Goal: Information Seeking & Learning: Find specific fact

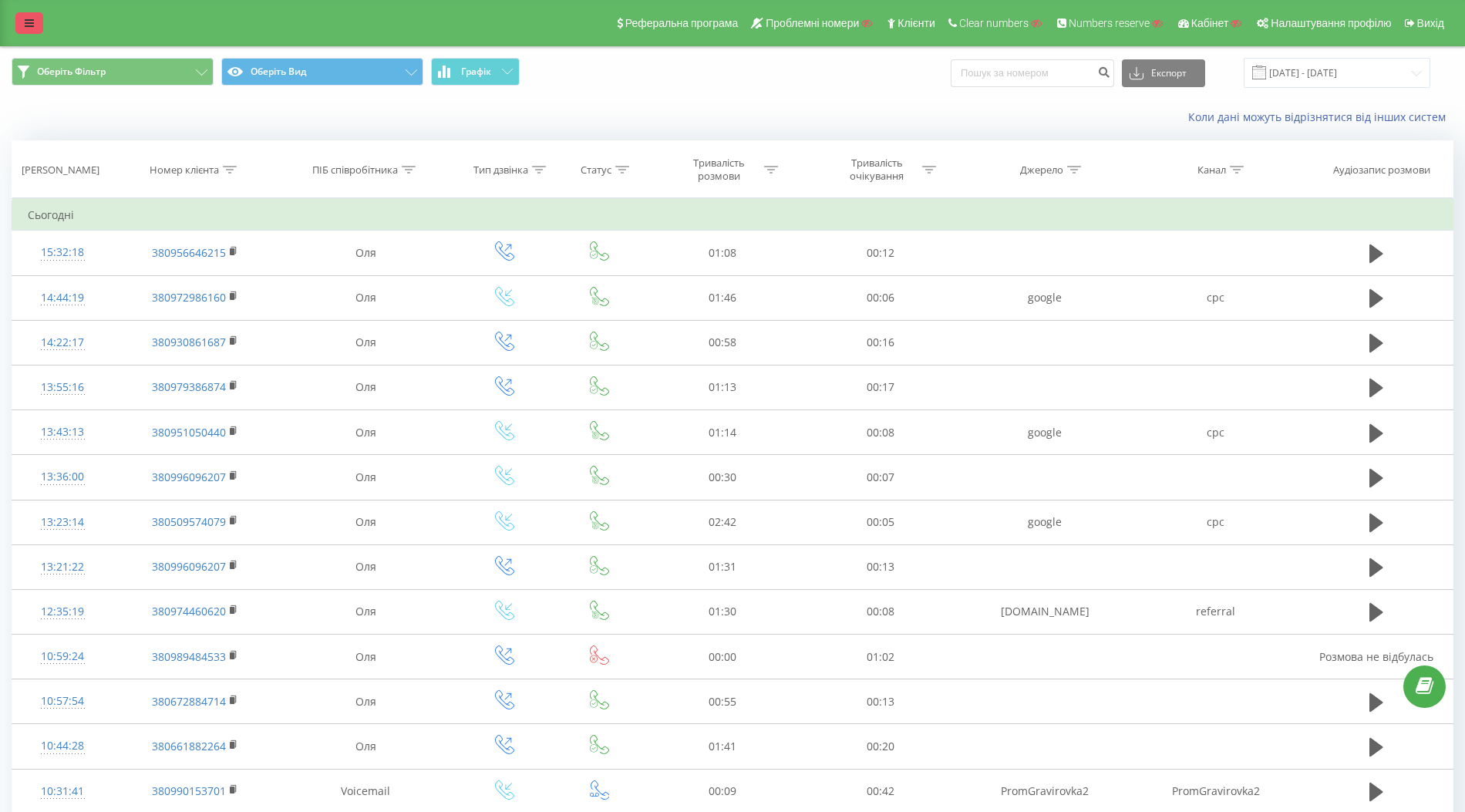
click at [28, 29] on link at bounding box center [28, 23] width 27 height 22
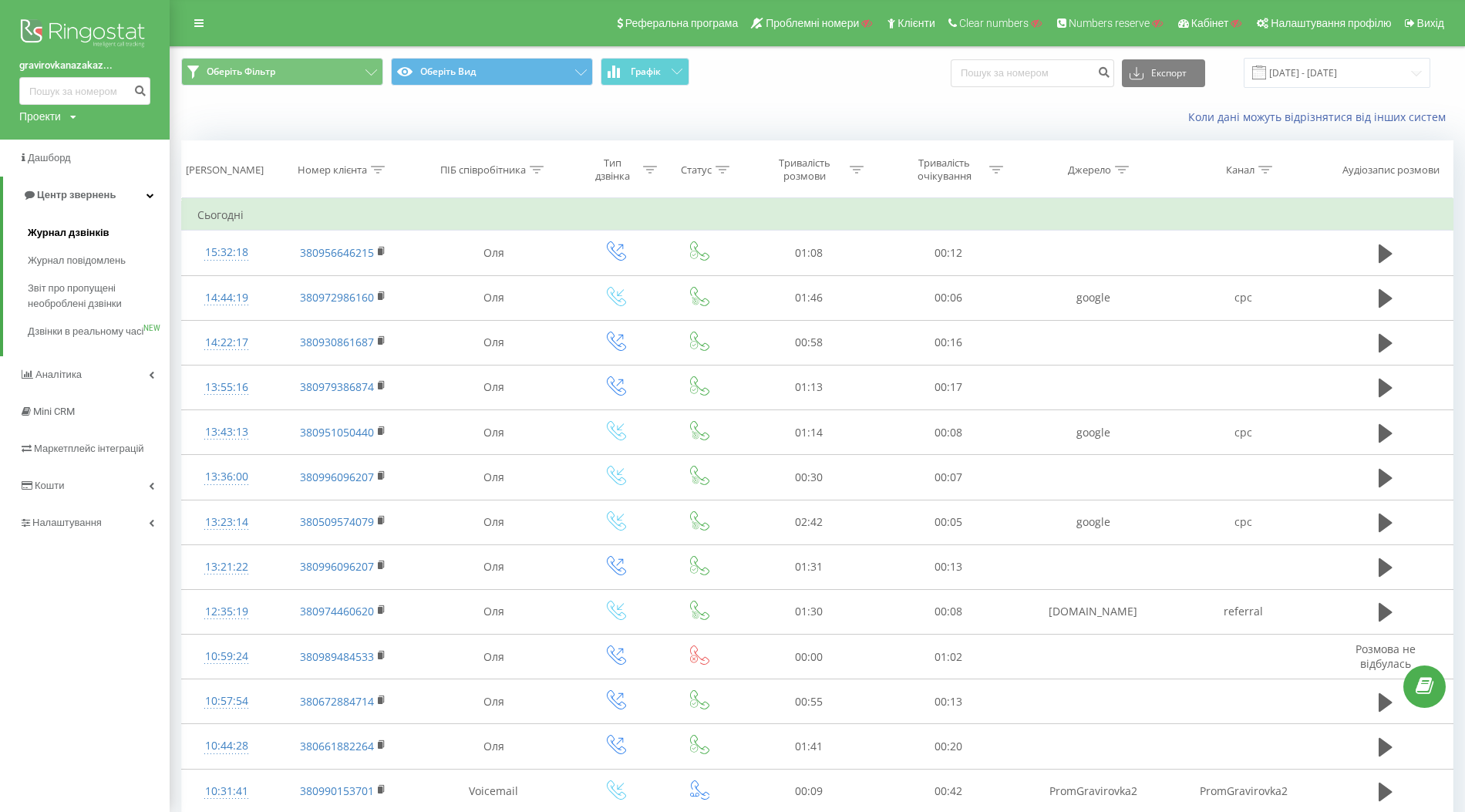
click at [69, 235] on span "Журнал дзвінків" at bounding box center [68, 233] width 81 height 15
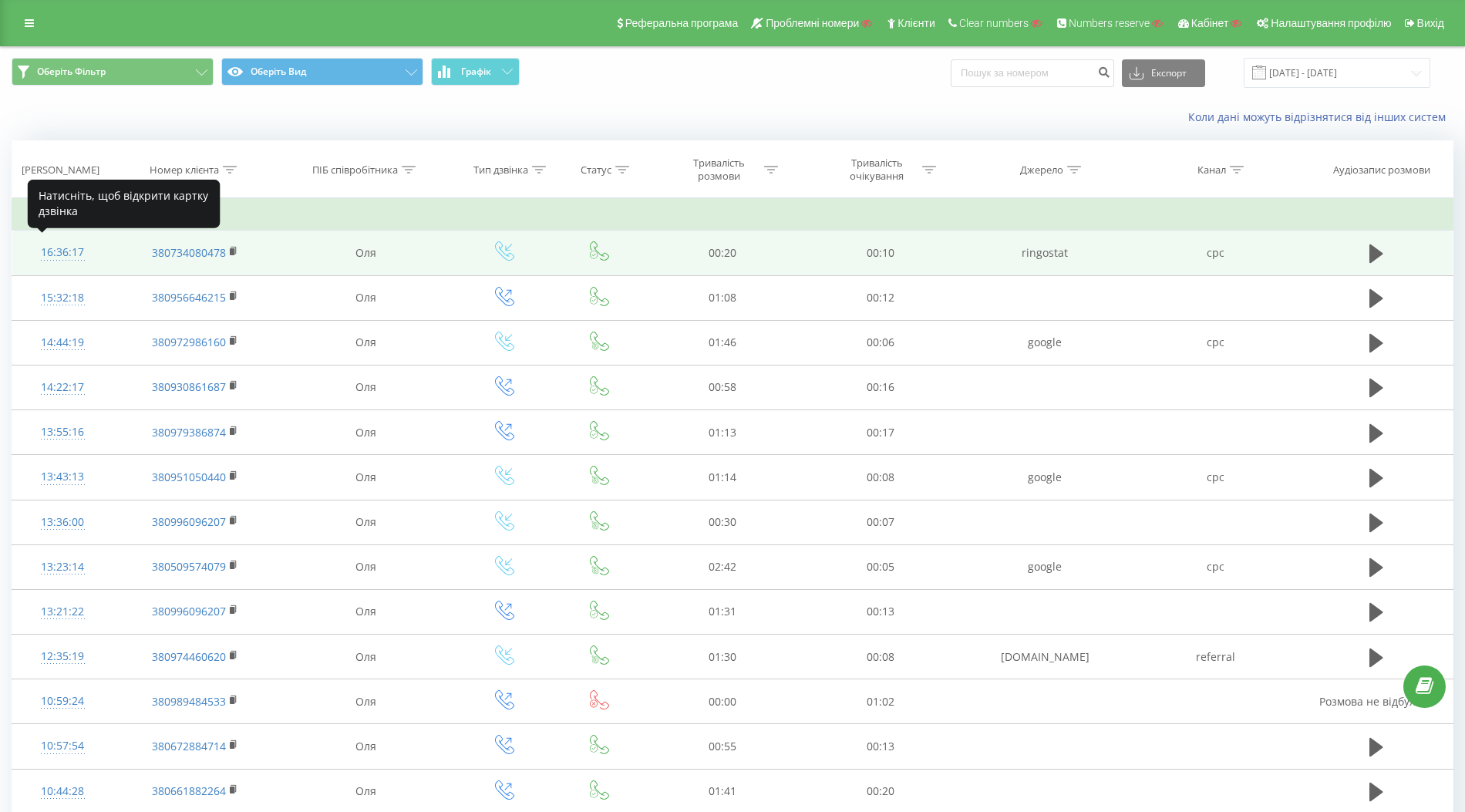
click at [69, 251] on div "16:36:17" at bounding box center [62, 253] width 70 height 30
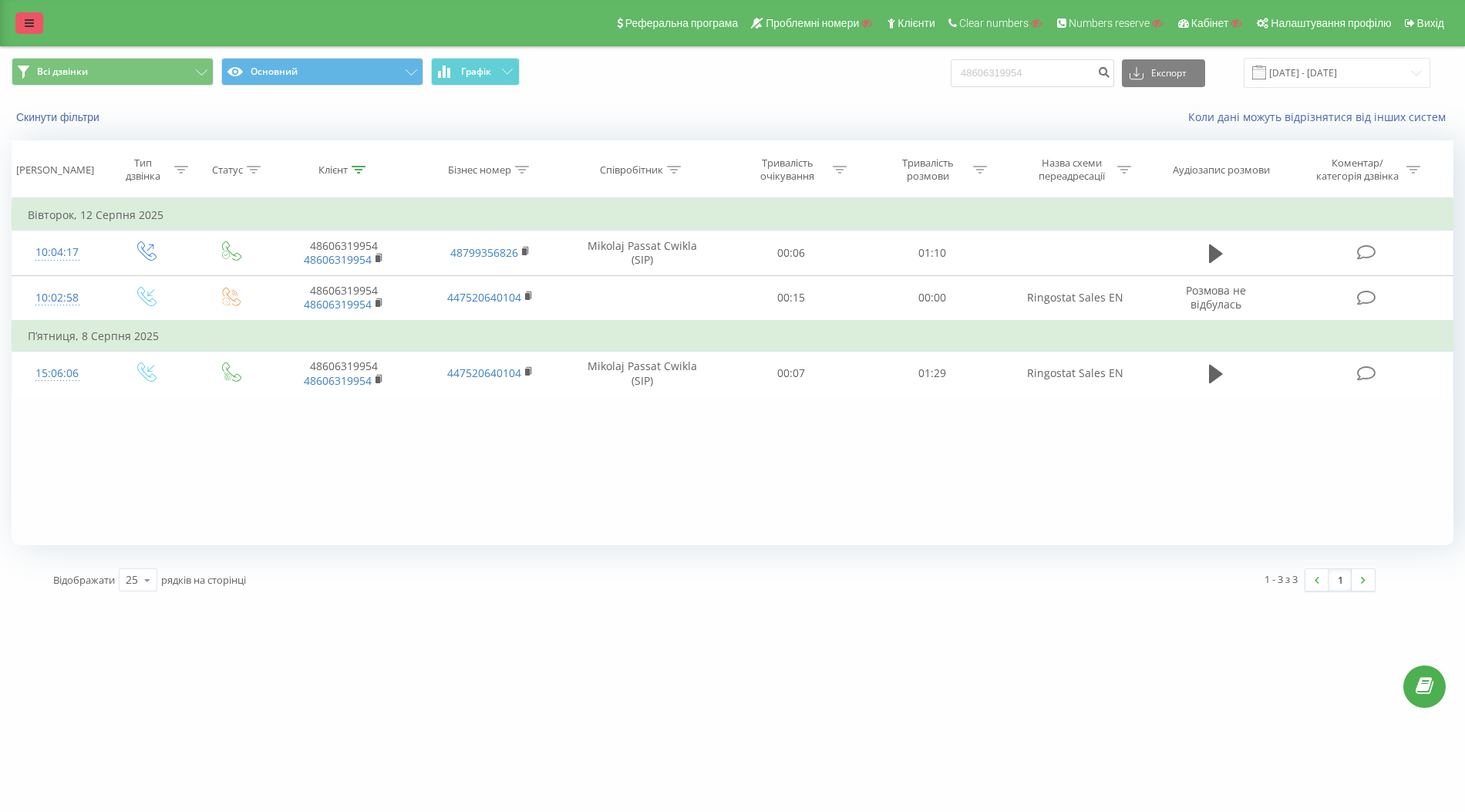
click at [27, 21] on icon at bounding box center [29, 23] width 9 height 10
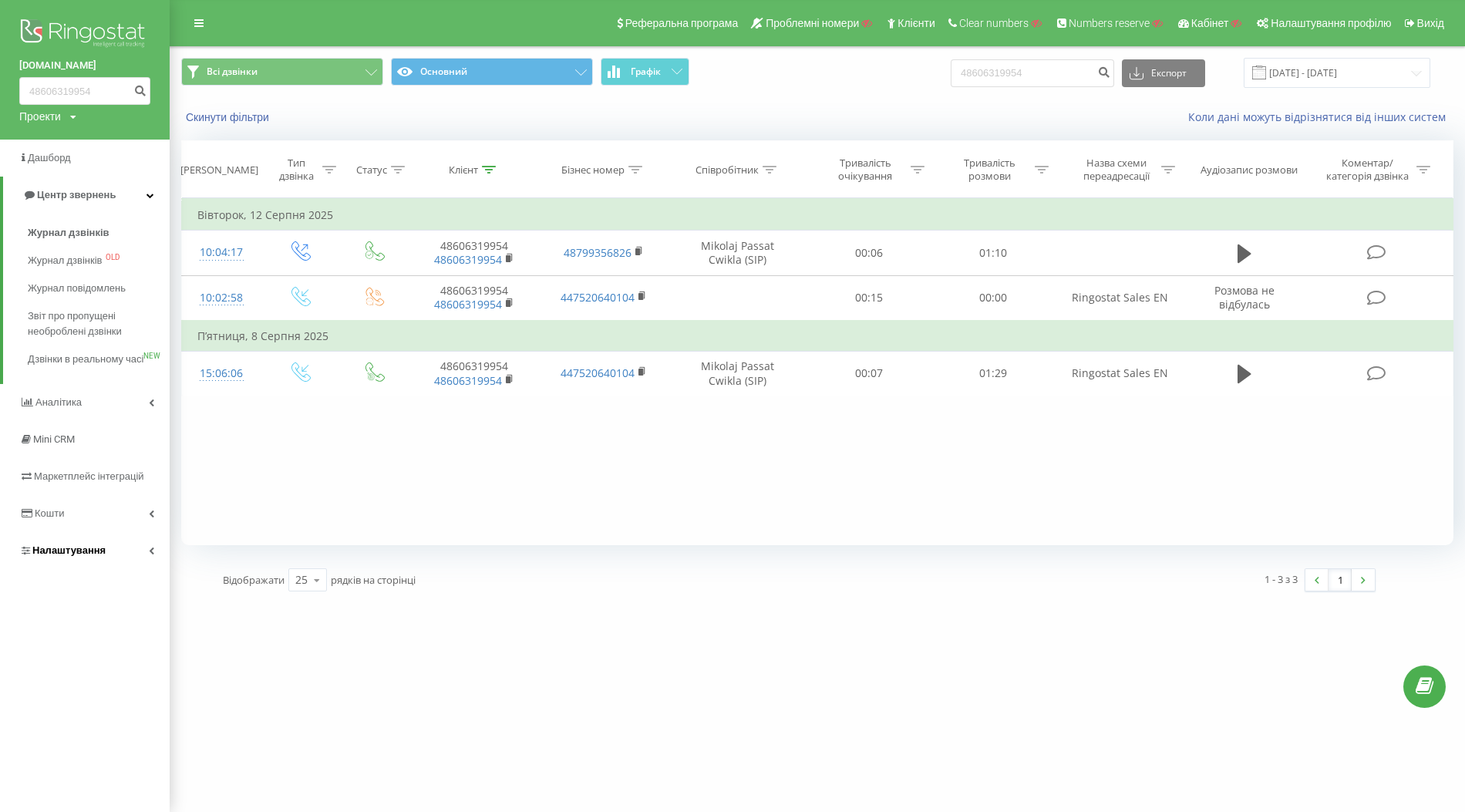
click at [83, 569] on link "Налаштування" at bounding box center [84, 550] width 169 height 37
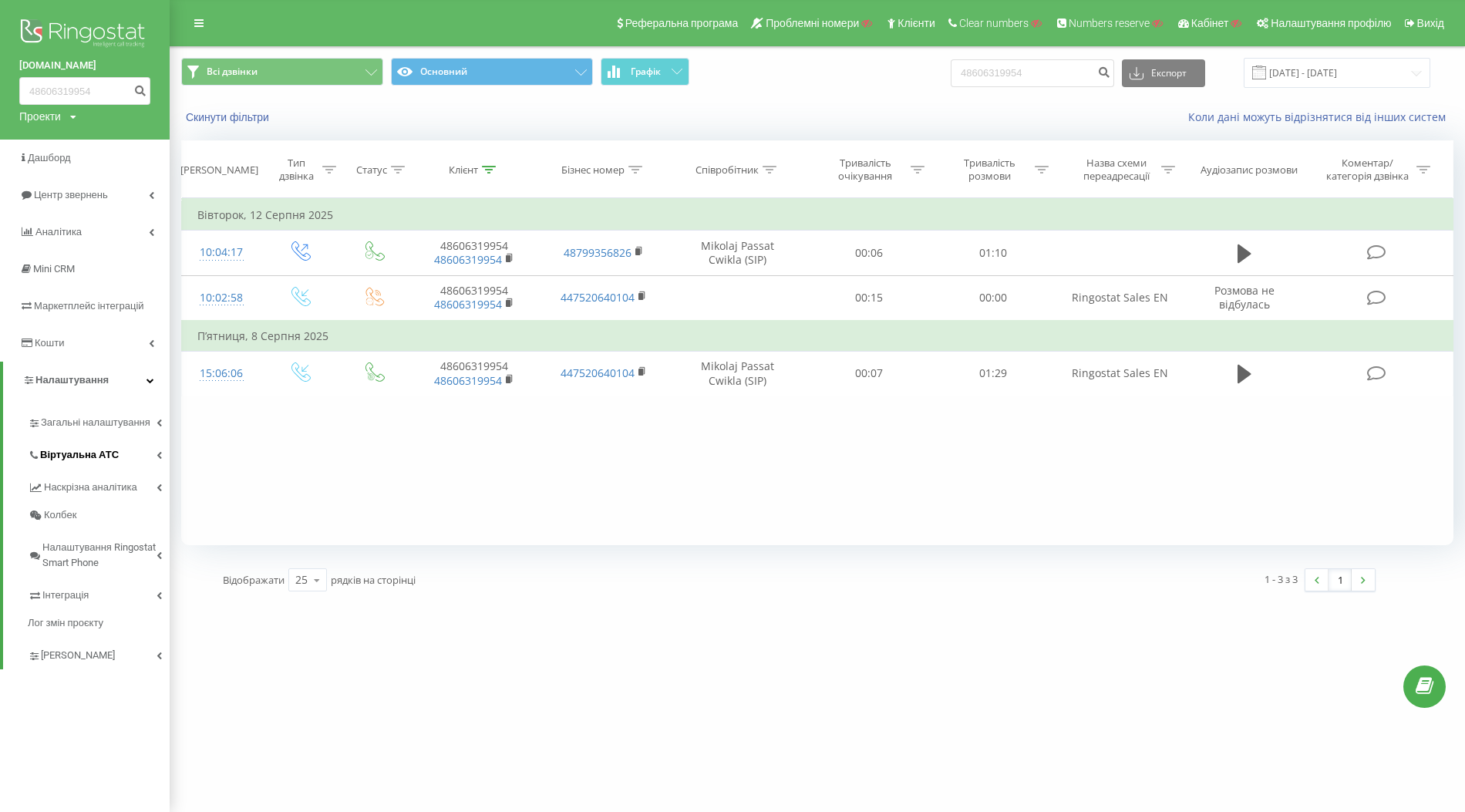
click at [117, 450] on link "Віртуальна АТС" at bounding box center [98, 452] width 142 height 32
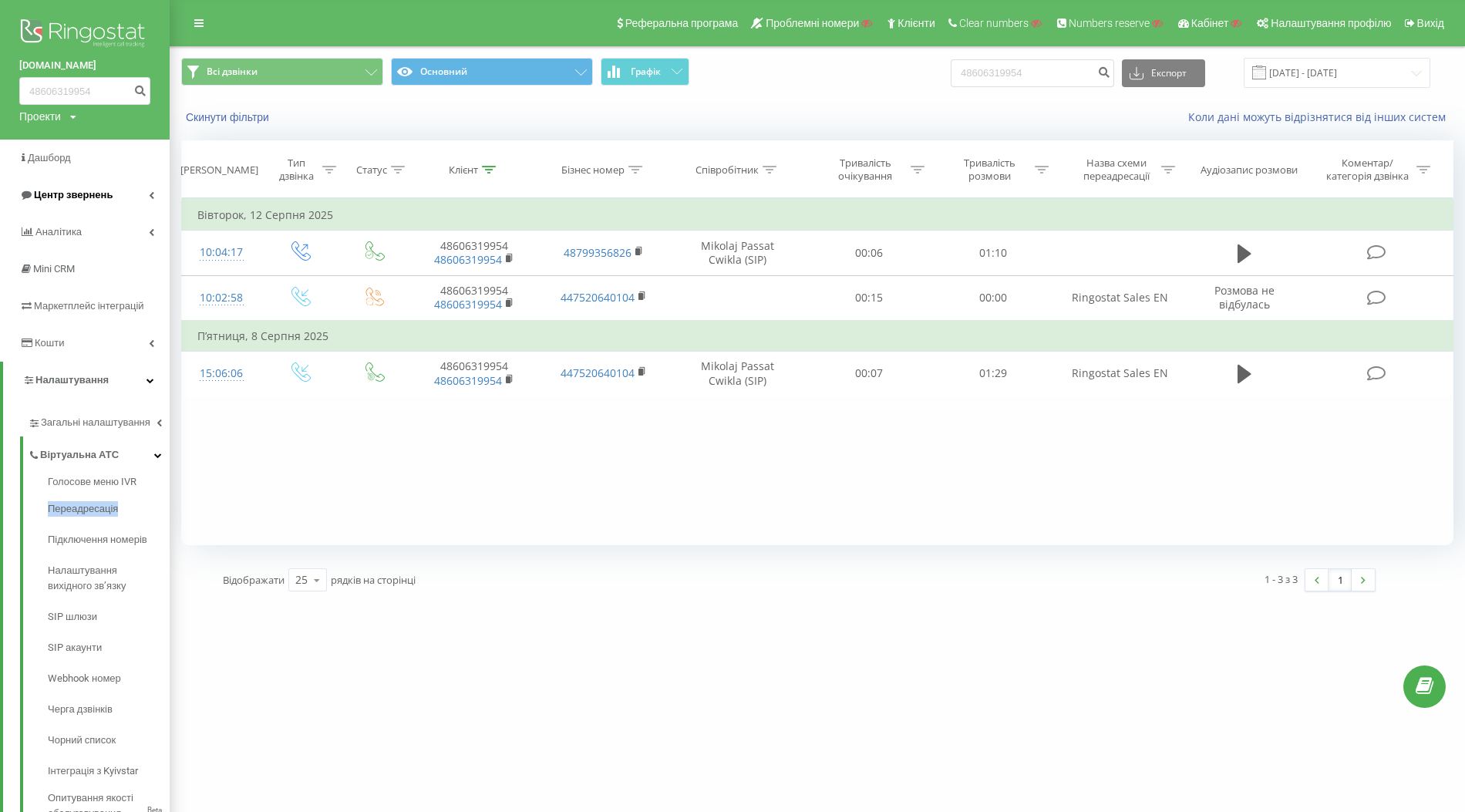
click at [65, 198] on span "Центр звернень" at bounding box center [73, 195] width 79 height 11
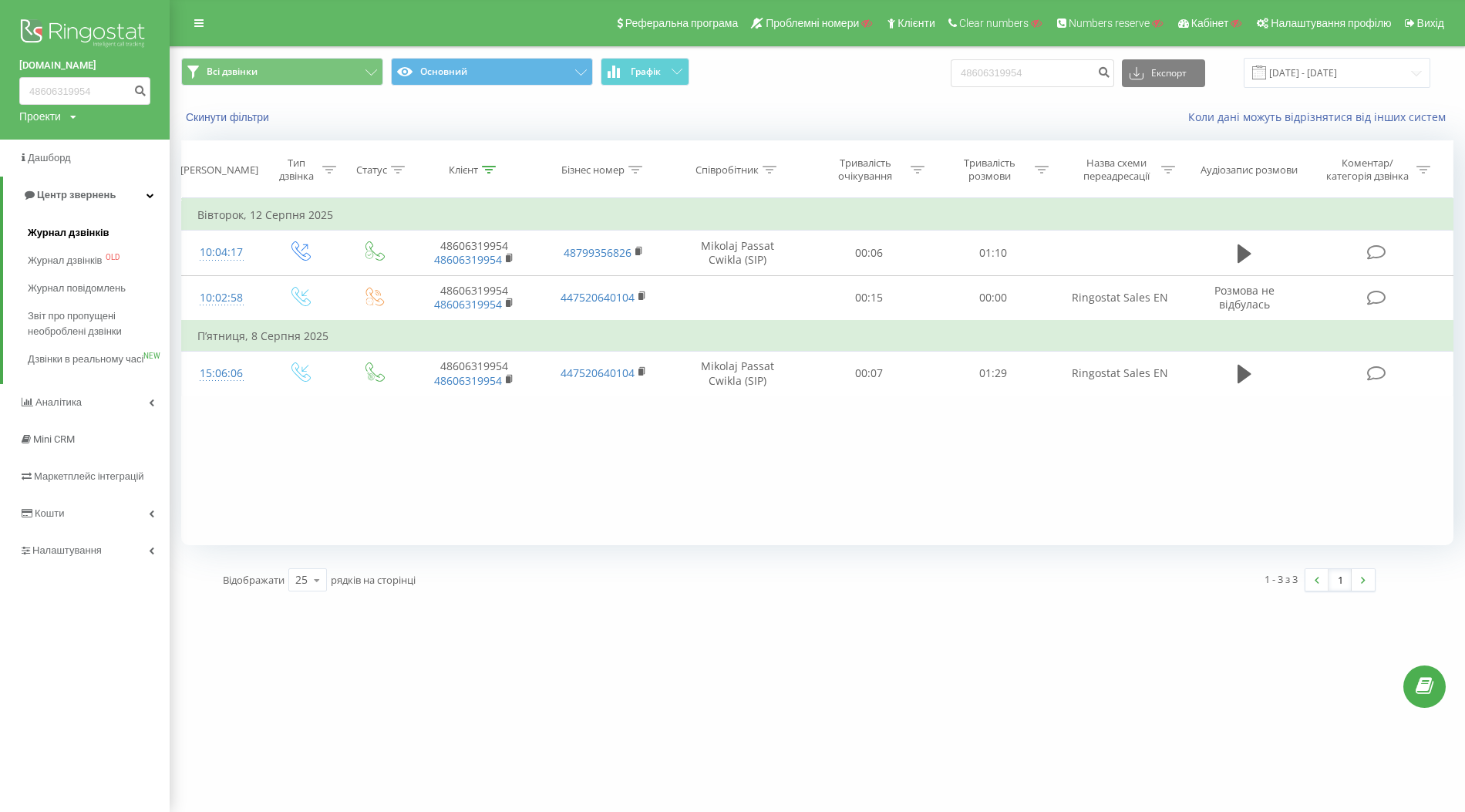
click at [61, 232] on span "Журнал дзвінків" at bounding box center [68, 233] width 81 height 15
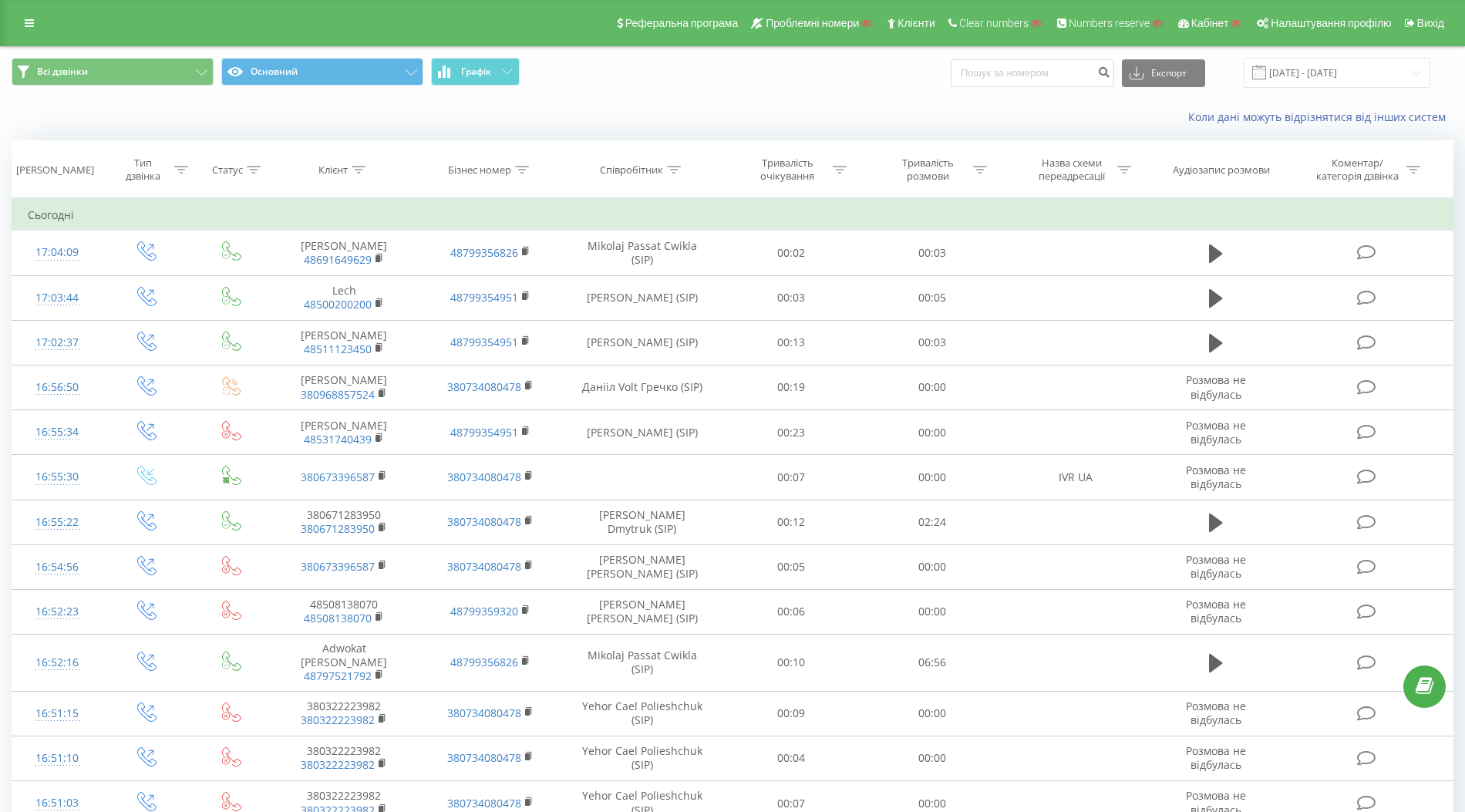
click at [362, 170] on icon at bounding box center [358, 169] width 14 height 8
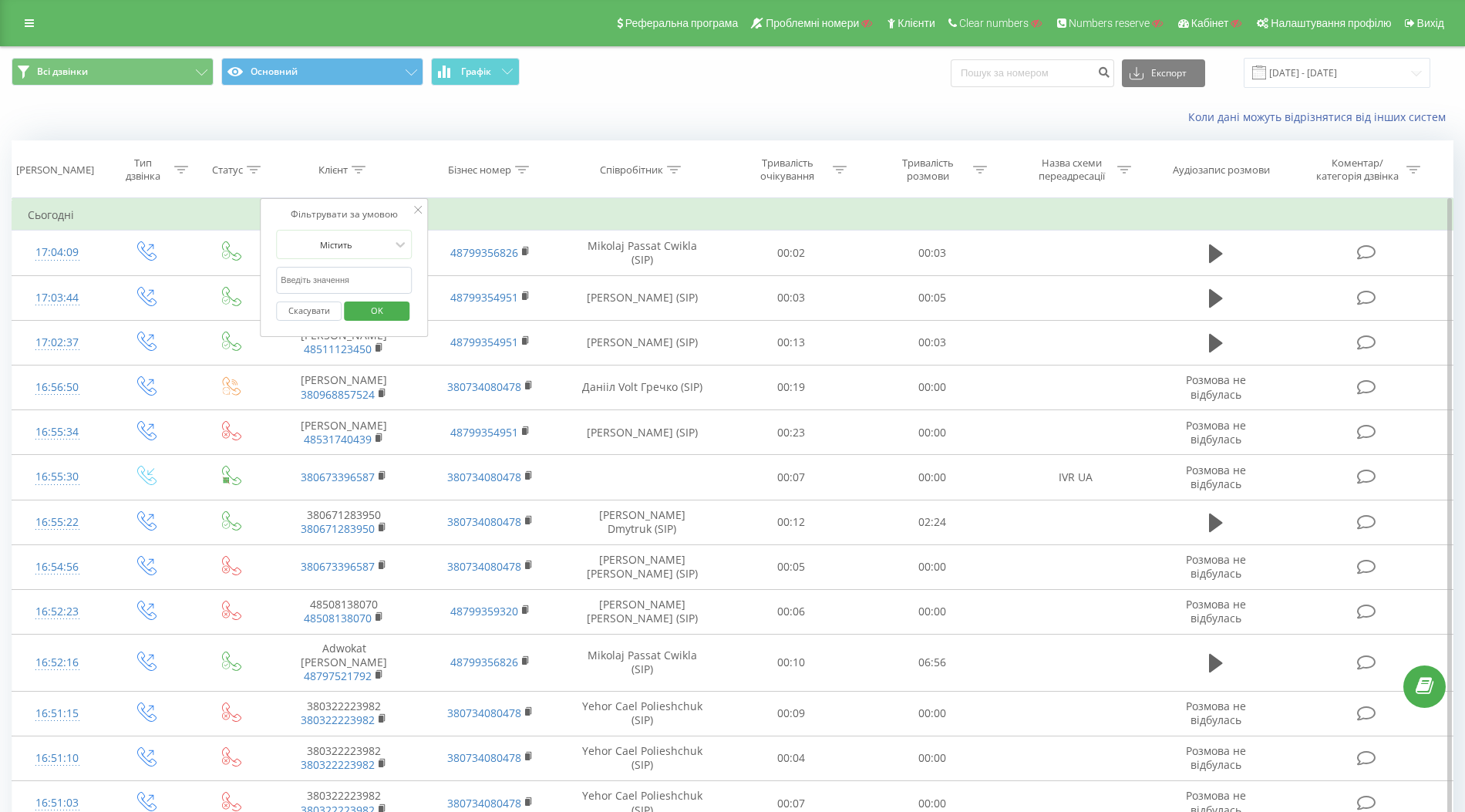
click at [345, 269] on input "text" at bounding box center [344, 280] width 135 height 27
paste input "48783467892"
type input "48783467892"
click button "OK" at bounding box center [376, 311] width 65 height 19
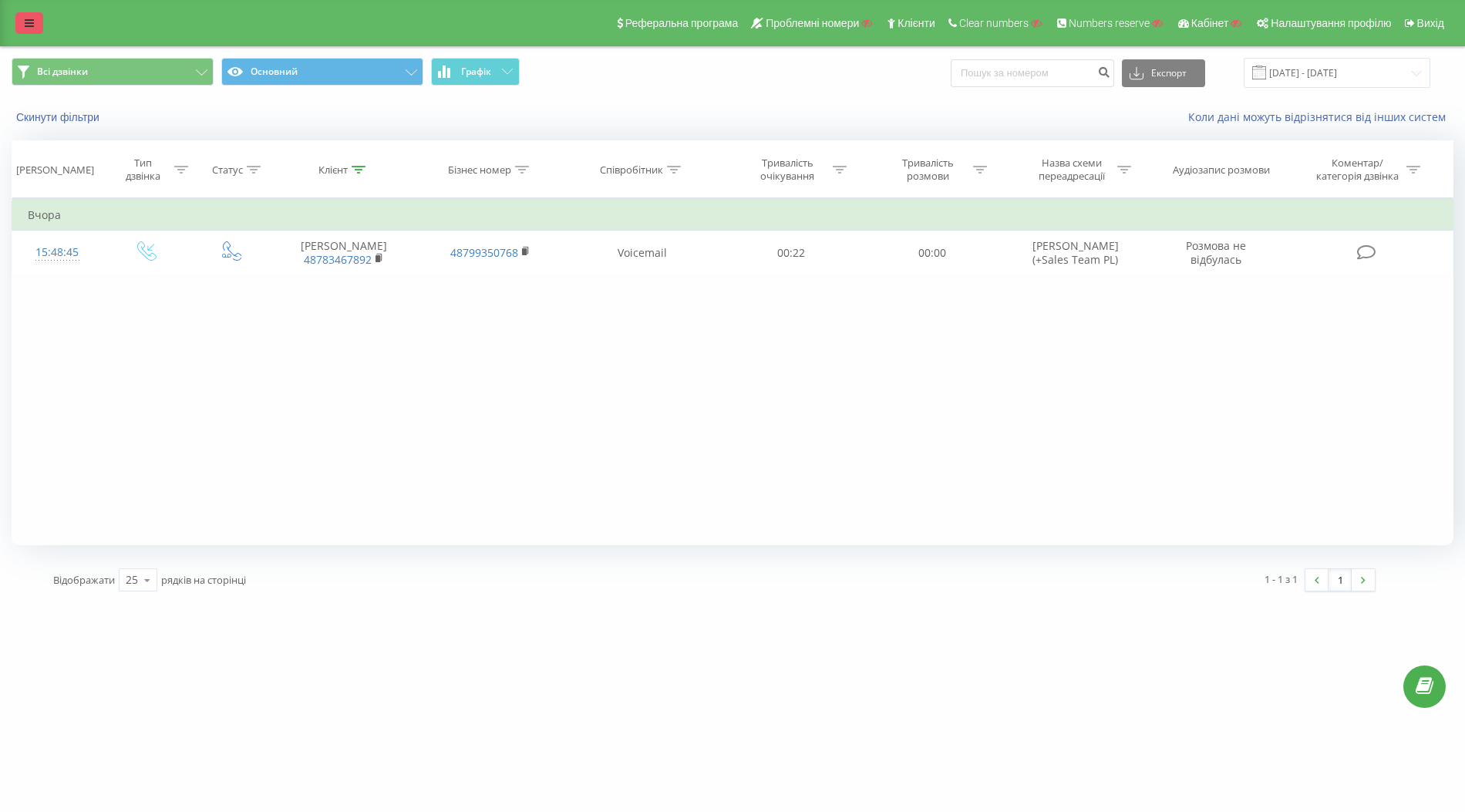
click at [31, 23] on icon at bounding box center [29, 23] width 9 height 10
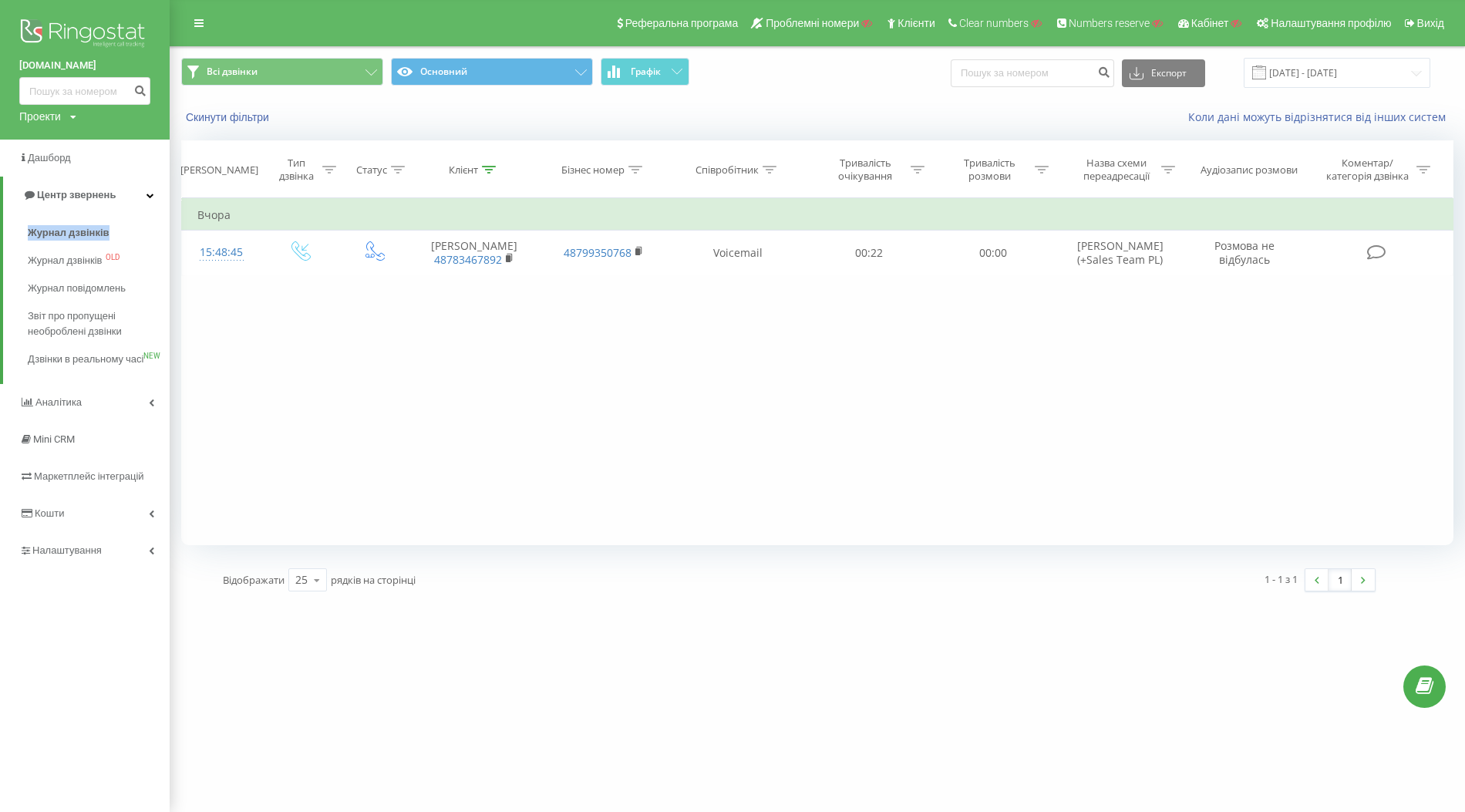
click at [646, 460] on div "Фільтрувати за умовою Дорівнює Введіть значення Скасувати OK Фільтрувати за умо…" at bounding box center [817, 371] width 1272 height 347
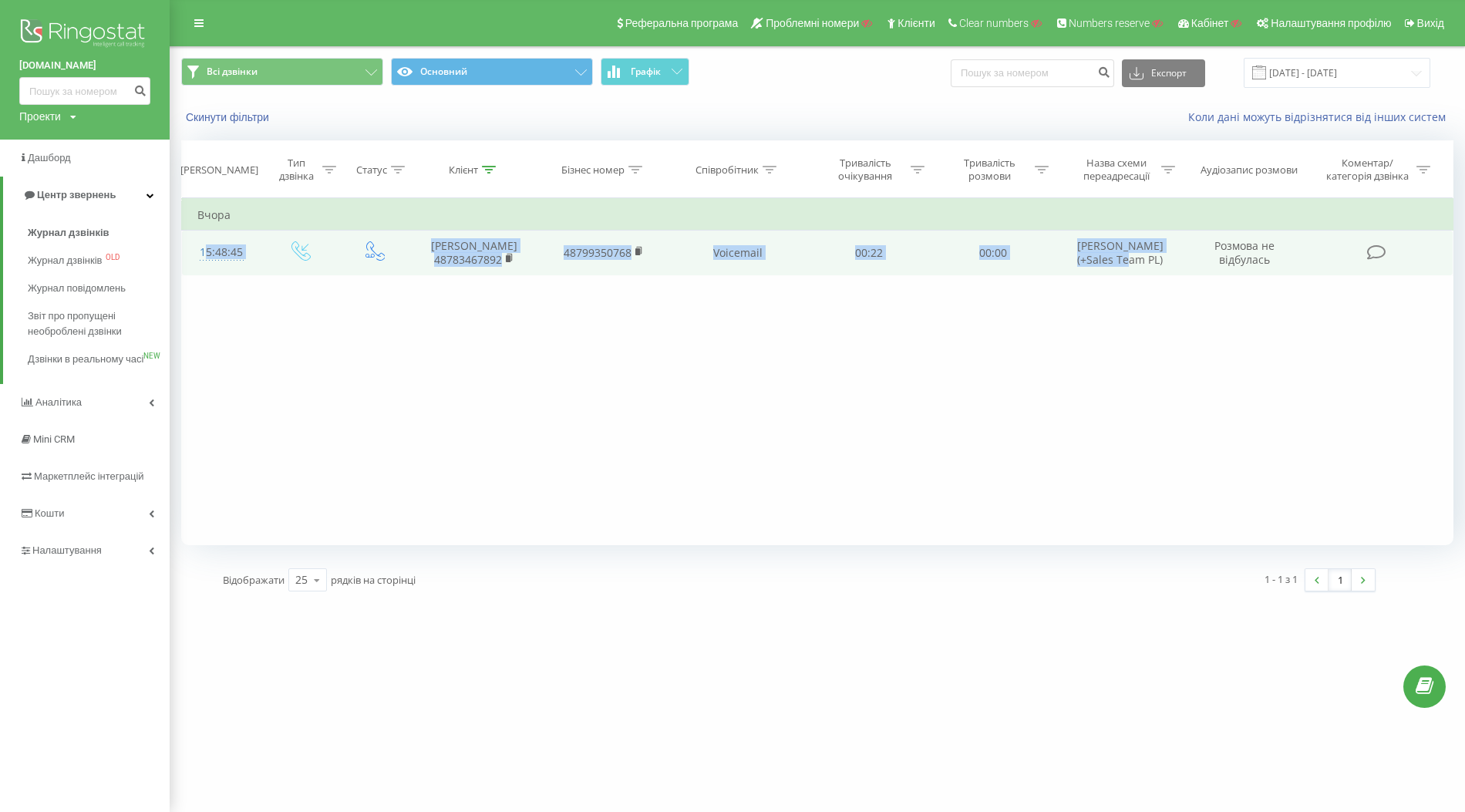
drag, startPoint x: 202, startPoint y: 252, endPoint x: 1166, endPoint y: 259, distance: 964.0
click at [1166, 259] on tr "15:48:45 Jarek Kałasz 48783467892 48799350768 Voicemail 00:22 00:00 Stinson (+S…" at bounding box center [817, 253] width 1271 height 44
copy tr "15:48:45 Jarek Kałasz 48783467892 48799350768 Voicemail 00:22 00:00 Stinson (+S…"
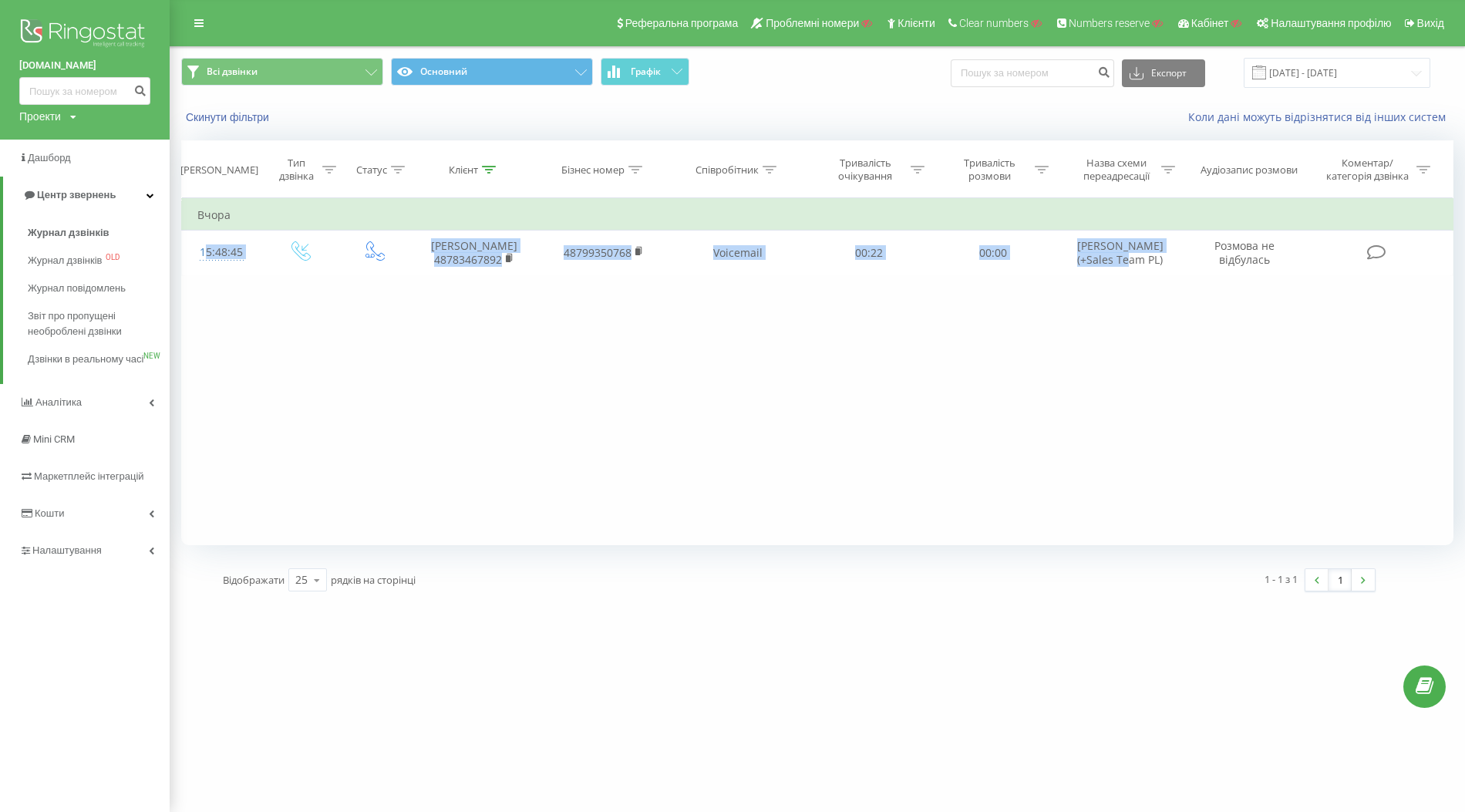
click at [814, 514] on div "Фільтрувати за умовою Дорівнює Введіть значення Скасувати OK Фільтрувати за умо…" at bounding box center [817, 371] width 1272 height 347
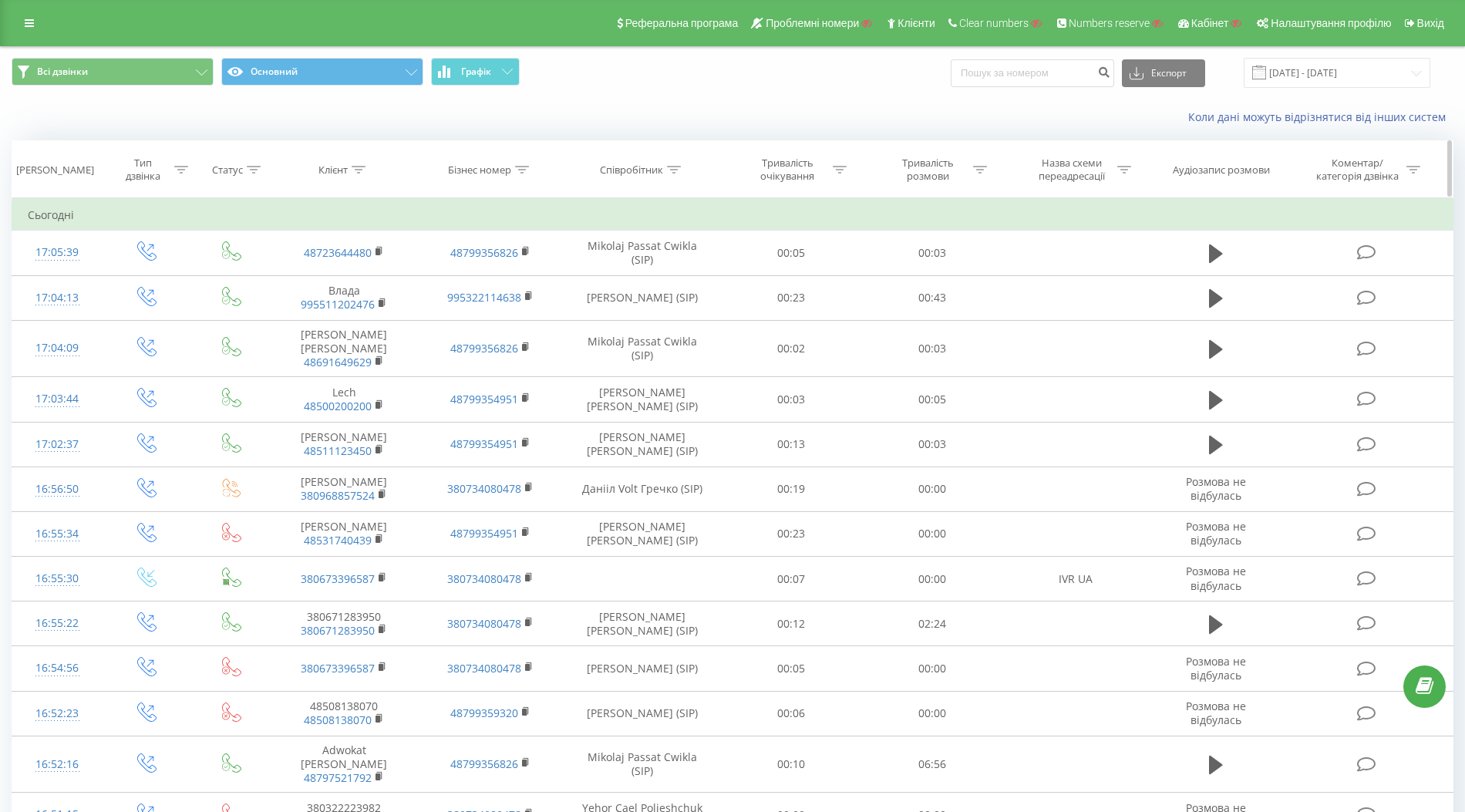
click at [356, 166] on icon at bounding box center [358, 169] width 14 height 8
click at [351, 283] on input "text" at bounding box center [344, 280] width 135 height 27
paste input "48668662818"
type input "48668662818"
click button "OK" at bounding box center [376, 311] width 65 height 19
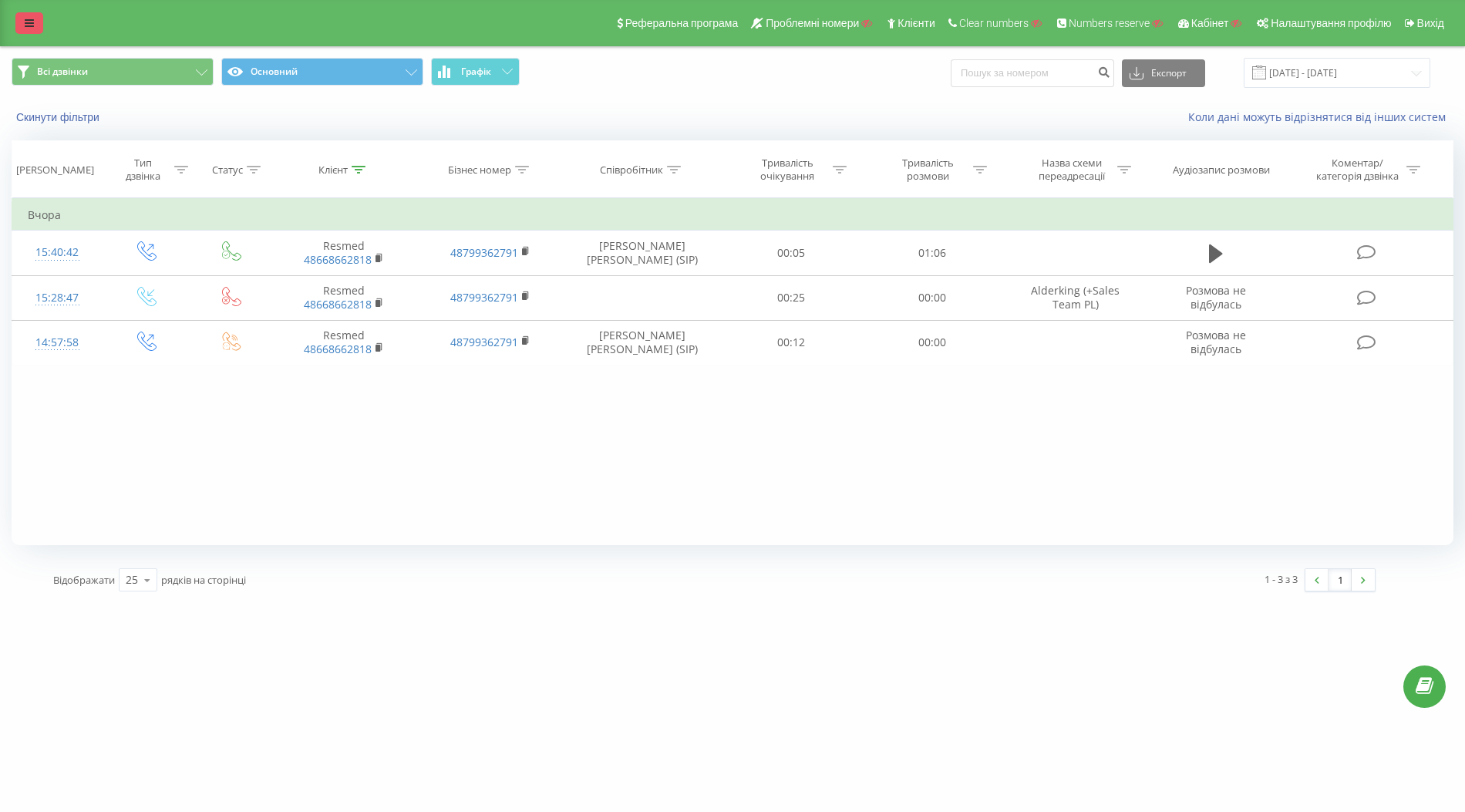
click at [30, 16] on link at bounding box center [28, 23] width 27 height 22
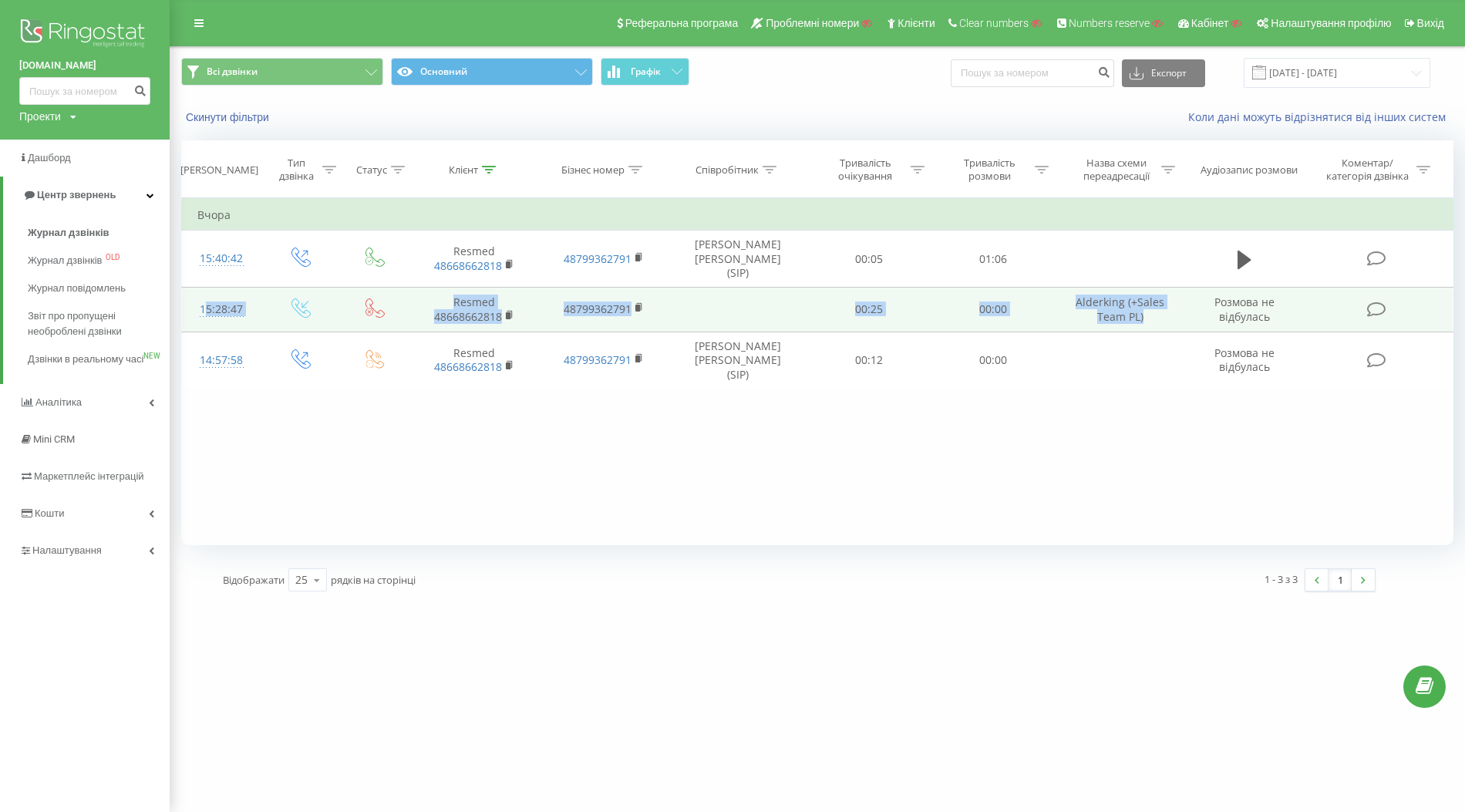
drag, startPoint x: 198, startPoint y: 296, endPoint x: 1155, endPoint y: 305, distance: 957.0
click at [1155, 305] on tr "15:28:47 Resmed 48668662818 48799362791 00:25 00:00 Alderking (+Sales Team PL) …" at bounding box center [817, 309] width 1271 height 44
copy tr "15:28:47 Resmed 48668662818 48799362791 00:25 00:00 Alderking (+Sales Team PL)"
